Goal: Use online tool/utility: Use online tool/utility

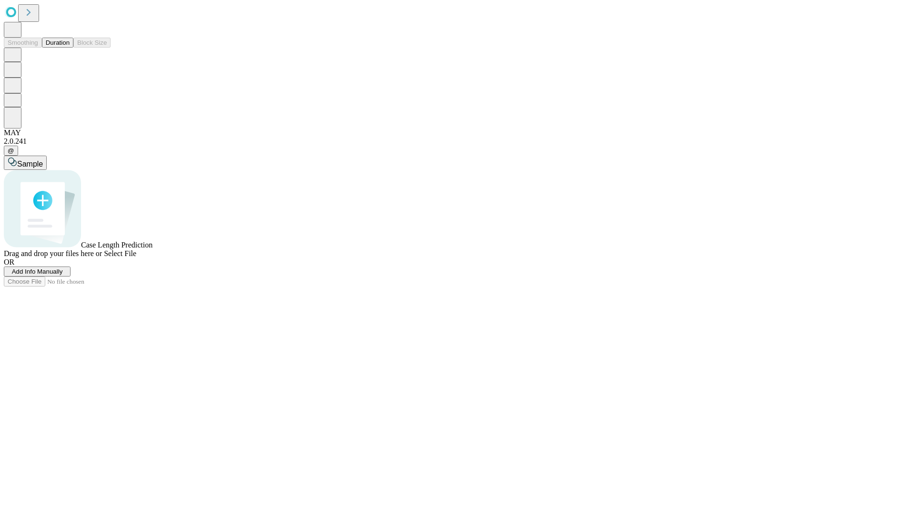
click at [70, 48] on button "Duration" at bounding box center [57, 43] width 31 height 10
click at [136, 258] on span "Select File" at bounding box center [120, 254] width 32 height 8
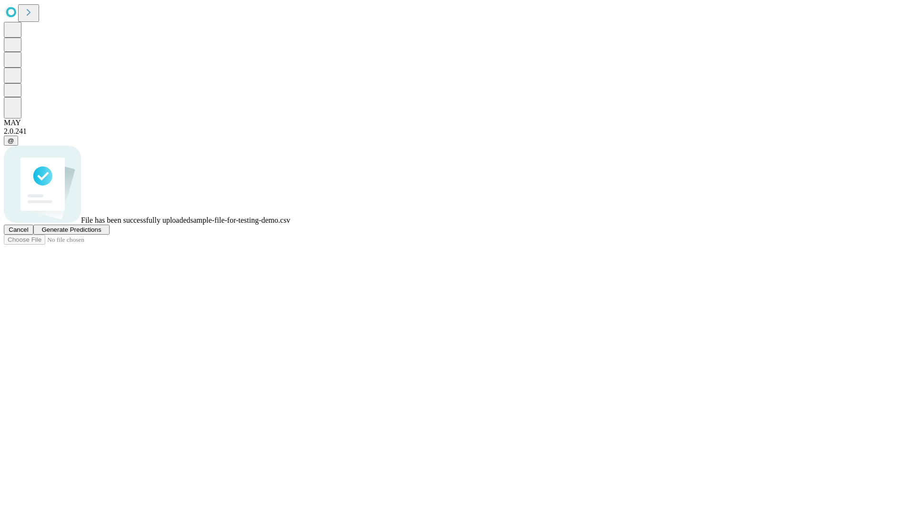
click at [101, 233] on span "Generate Predictions" at bounding box center [71, 229] width 60 height 7
